Goal: Task Accomplishment & Management: Complete application form

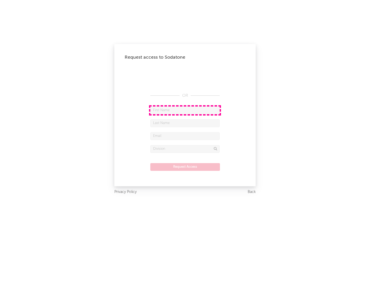
click at [185, 110] on input "text" at bounding box center [184, 110] width 69 height 8
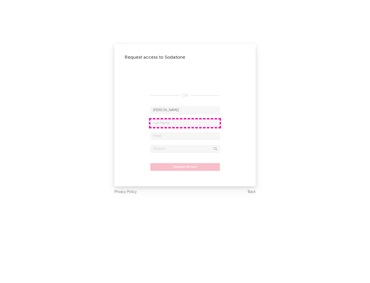
type input "[PERSON_NAME]"
click at [185, 123] on input "text" at bounding box center [184, 123] width 69 height 8
type input "[PERSON_NAME]"
click at [185, 136] on input "text" at bounding box center [184, 136] width 69 height 8
type input "[EMAIL_ADDRESS][DOMAIN_NAME]"
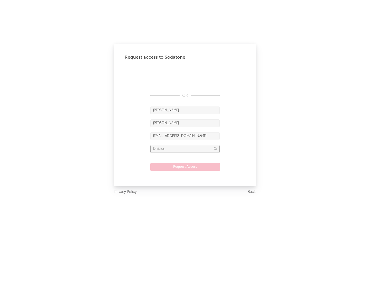
click at [185, 149] on input "text" at bounding box center [184, 149] width 69 height 8
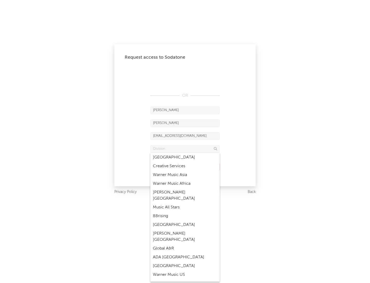
click at [185, 203] on div "Music All Stars" at bounding box center [184, 207] width 69 height 9
type input "Music All Stars"
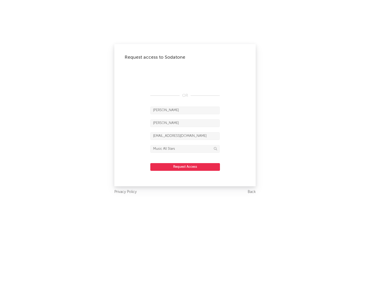
click at [185, 167] on button "Request Access" at bounding box center [185, 167] width 70 height 8
